Goal: Task Accomplishment & Management: Manage account settings

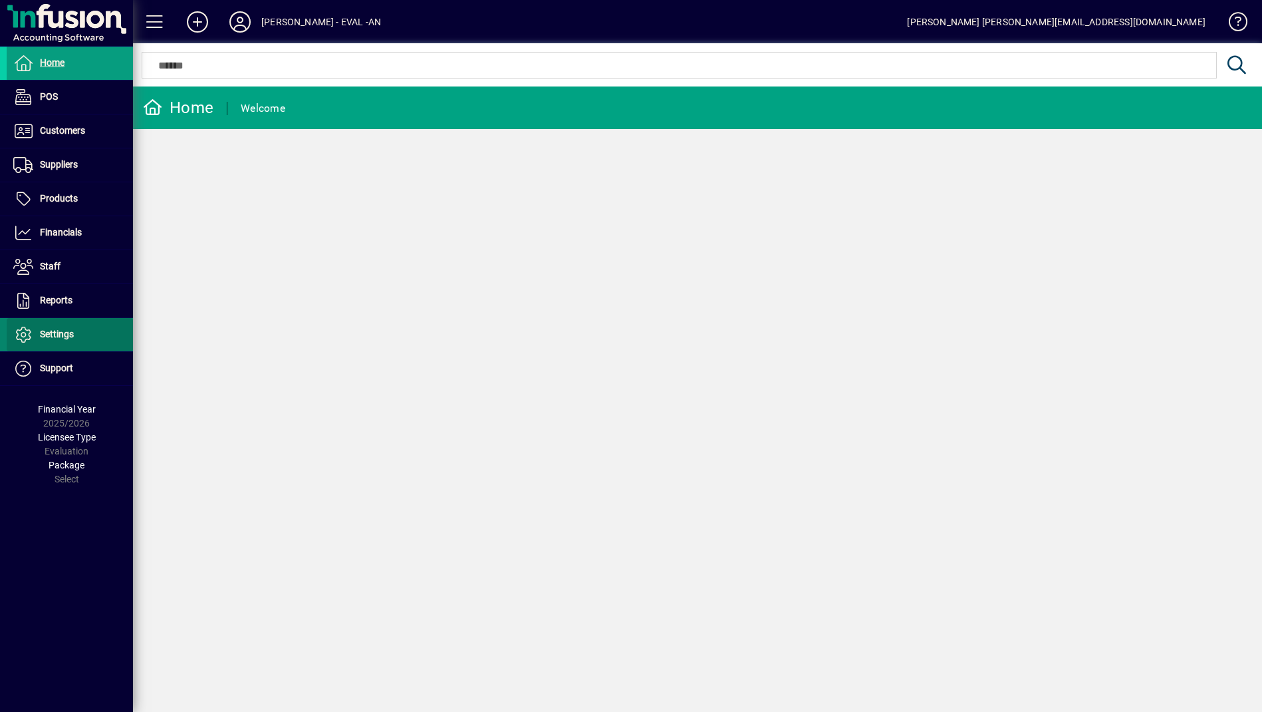
click at [88, 335] on span at bounding box center [70, 335] width 126 height 32
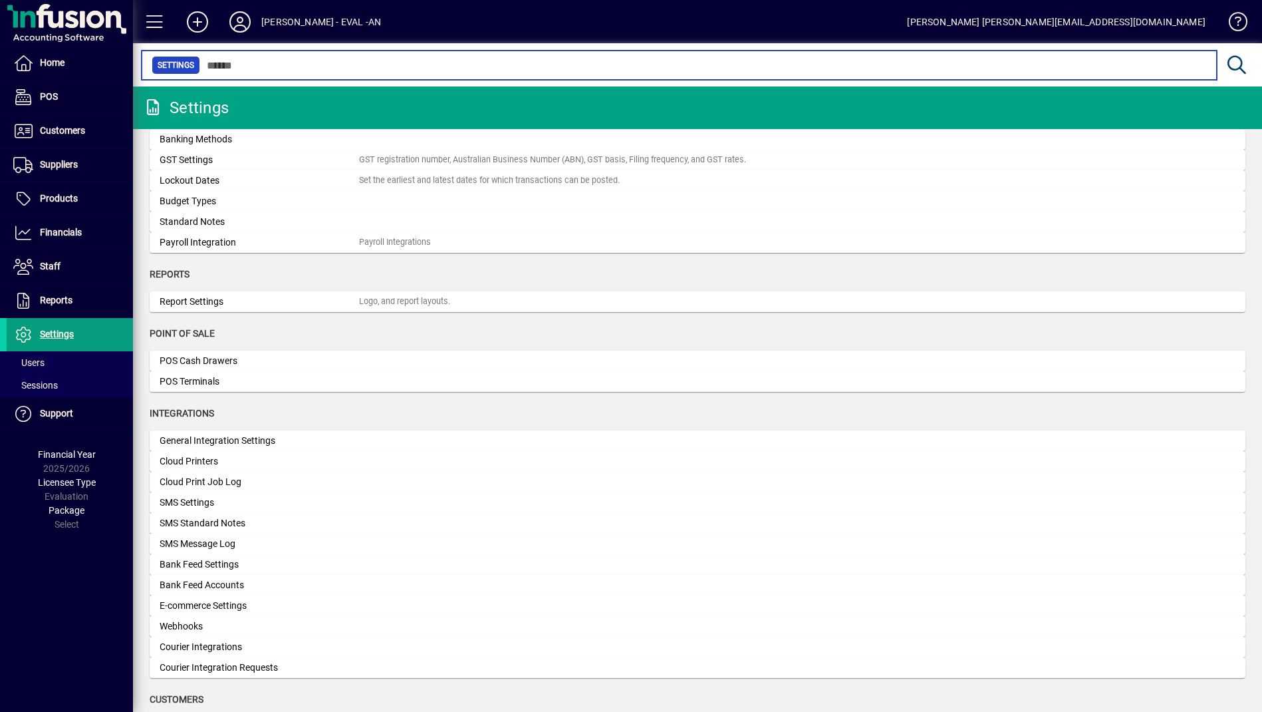
scroll to position [235, 0]
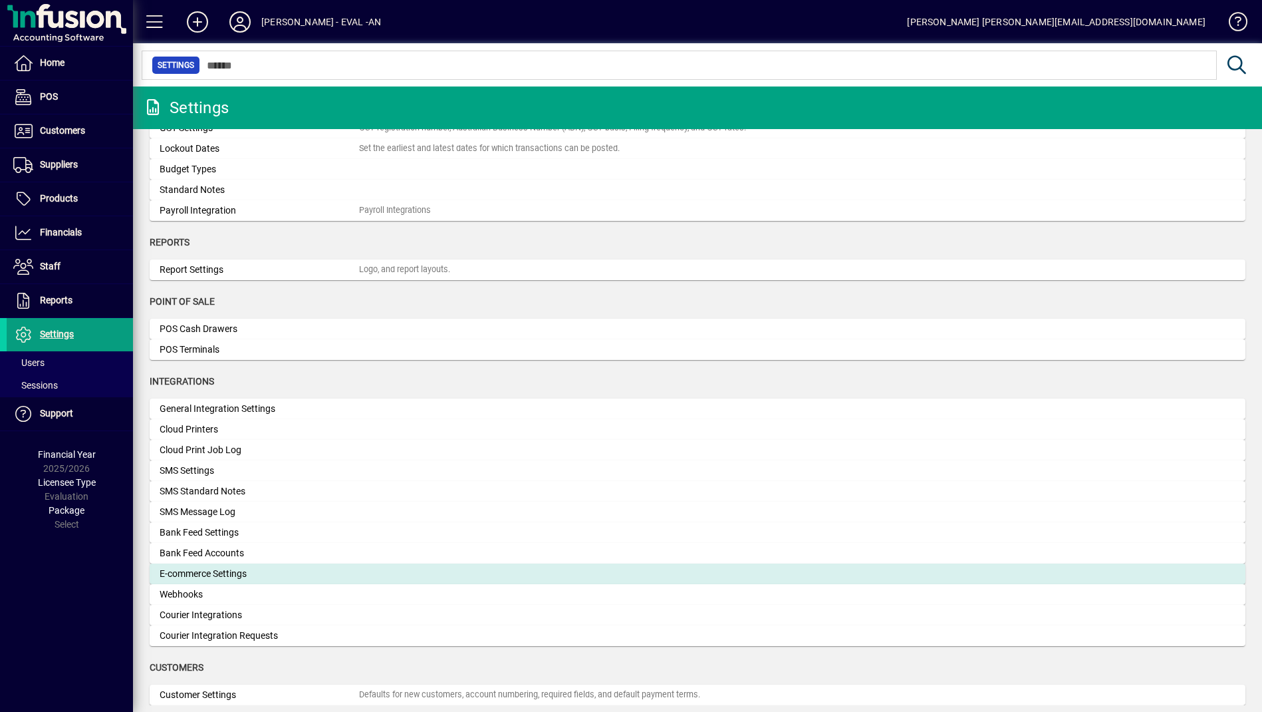
click at [247, 568] on div "E-commerce Settings" at bounding box center [260, 574] width 200 height 14
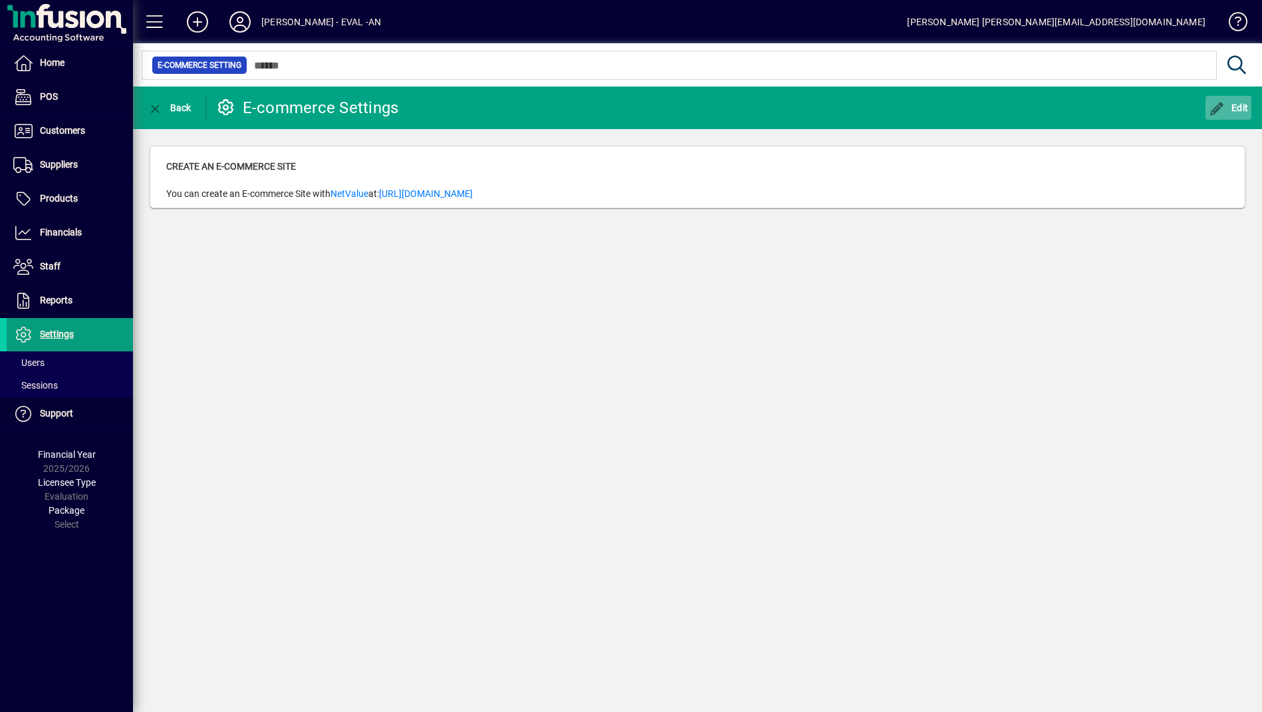
click at [1235, 108] on span "Edit" at bounding box center [1229, 107] width 40 height 11
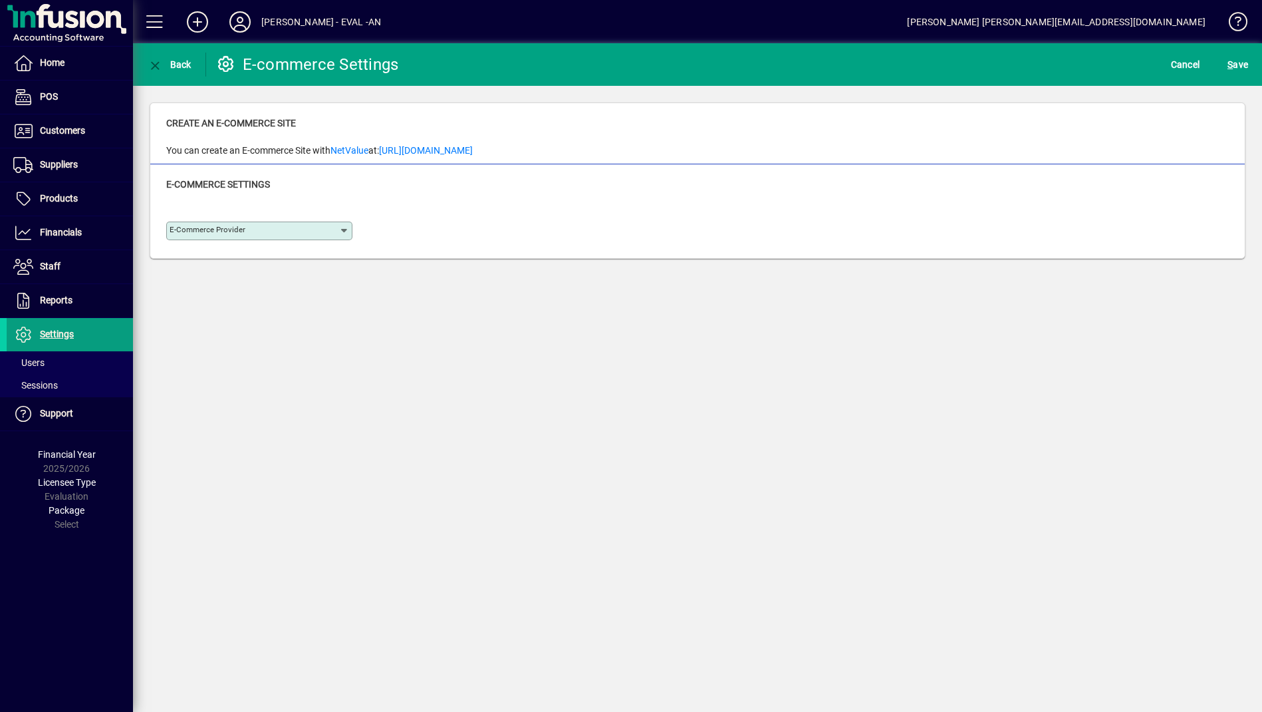
click at [281, 236] on div "E-commerce Provider" at bounding box center [259, 230] width 186 height 19
click at [418, 294] on div "Back E-commerce Settings Cancel S ave Create an E-commerce Site You can create …" at bounding box center [697, 377] width 1129 height 668
click at [1245, 63] on span "S ave" at bounding box center [1238, 64] width 21 height 21
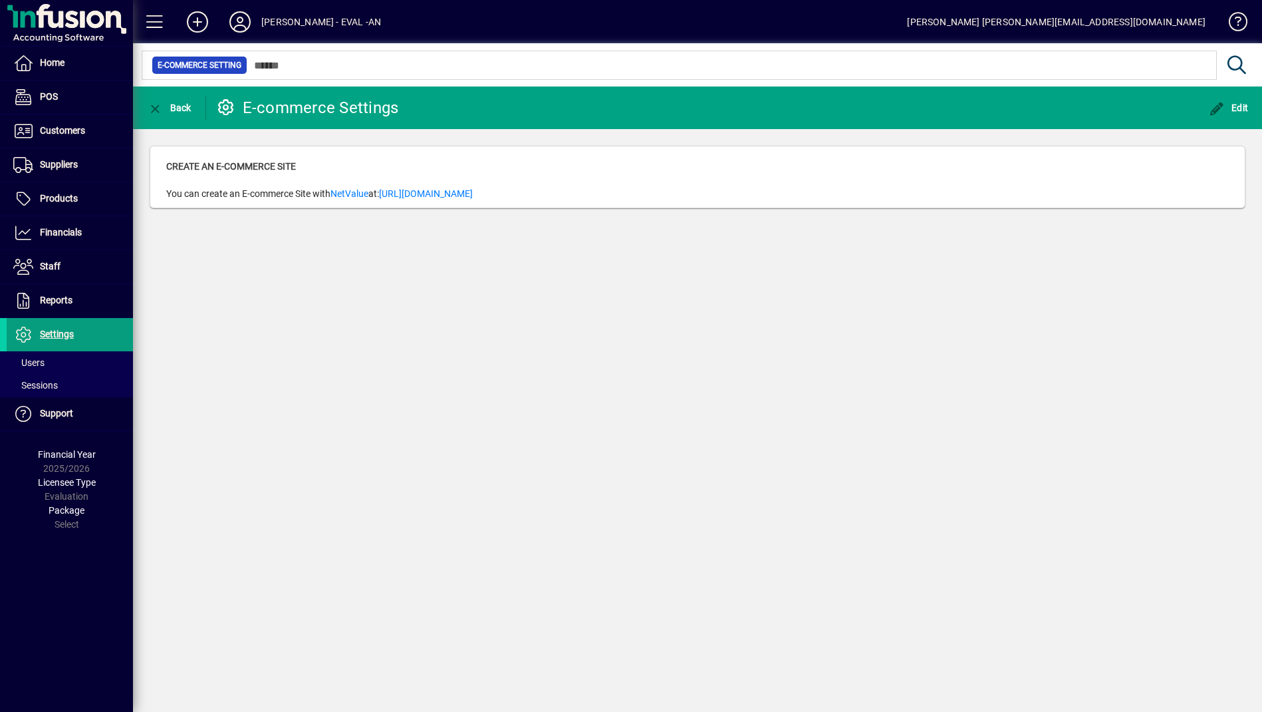
click at [871, 307] on div "Back E-commerce Settings Edit Create an E-commerce Site You can create an E-com…" at bounding box center [697, 398] width 1129 height 625
click at [166, 109] on span "Back" at bounding box center [169, 107] width 45 height 11
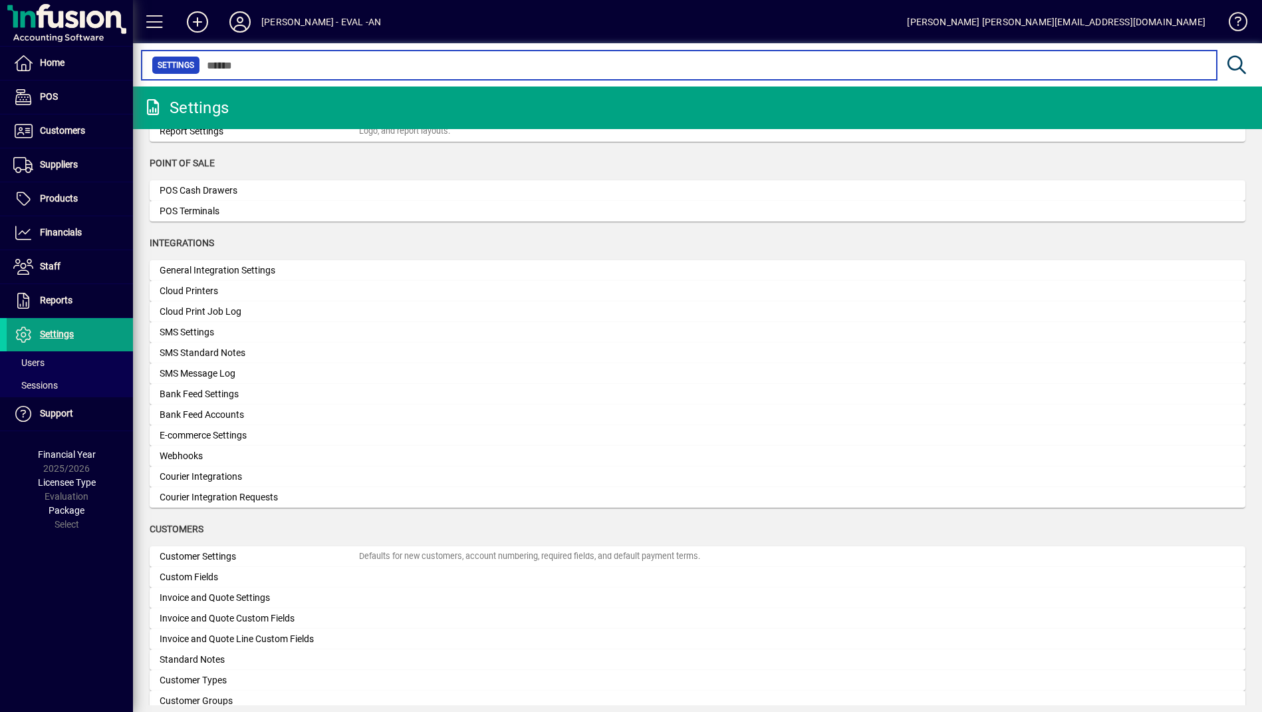
scroll to position [400, 0]
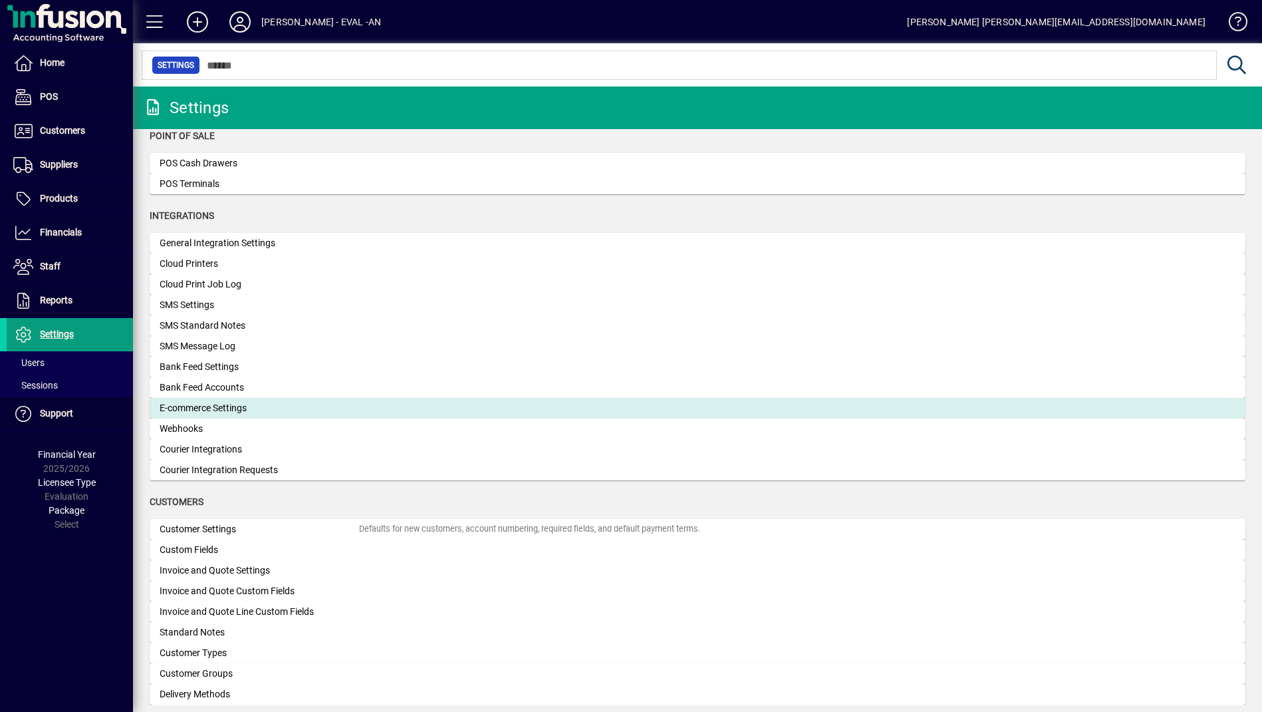
click at [517, 412] on mat-card-content "E-commerce Settings" at bounding box center [698, 408] width 1076 height 14
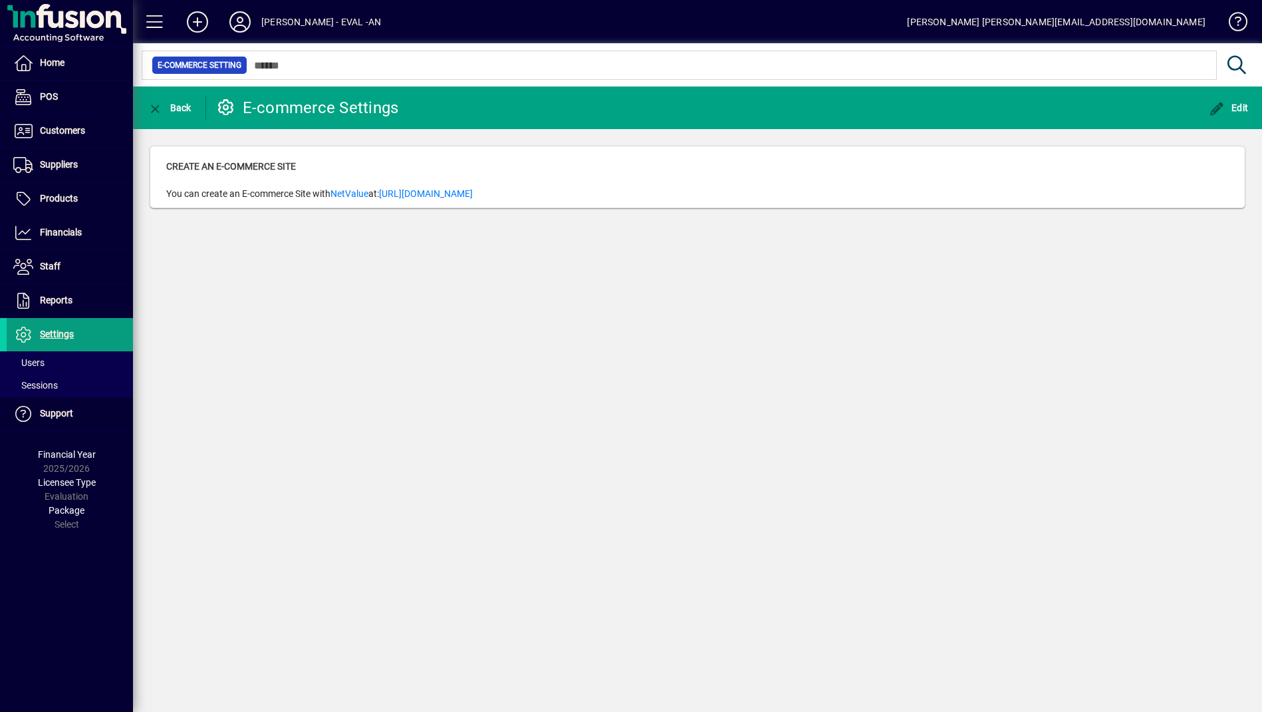
click at [283, 29] on div "Lewis Gray - EVAL -AN" at bounding box center [321, 21] width 120 height 21
click at [275, 21] on div "Lewis Gray - EVAL -AN" at bounding box center [321, 21] width 120 height 21
click at [245, 21] on icon at bounding box center [240, 21] width 27 height 21
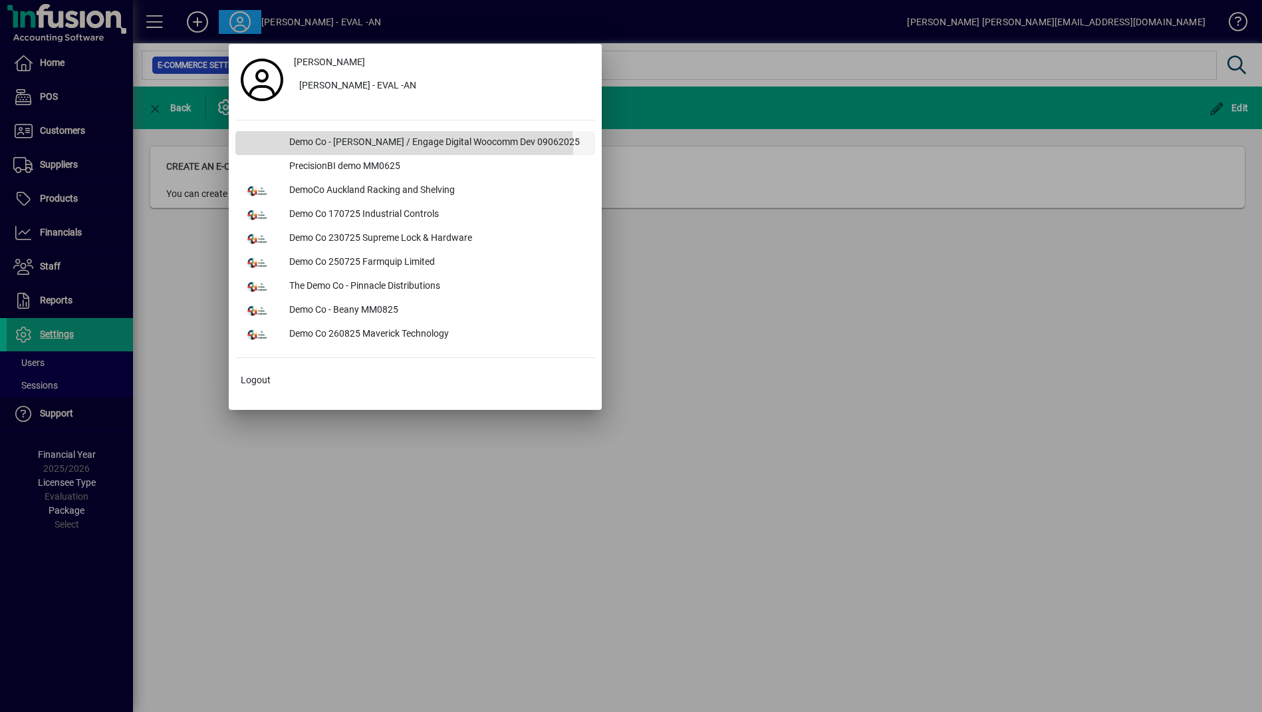
click at [398, 148] on div "Demo Co - [PERSON_NAME] / Engage Digital Woocomm Dev 09062025" at bounding box center [437, 143] width 317 height 24
